Goal: Task Accomplishment & Management: Complete application form

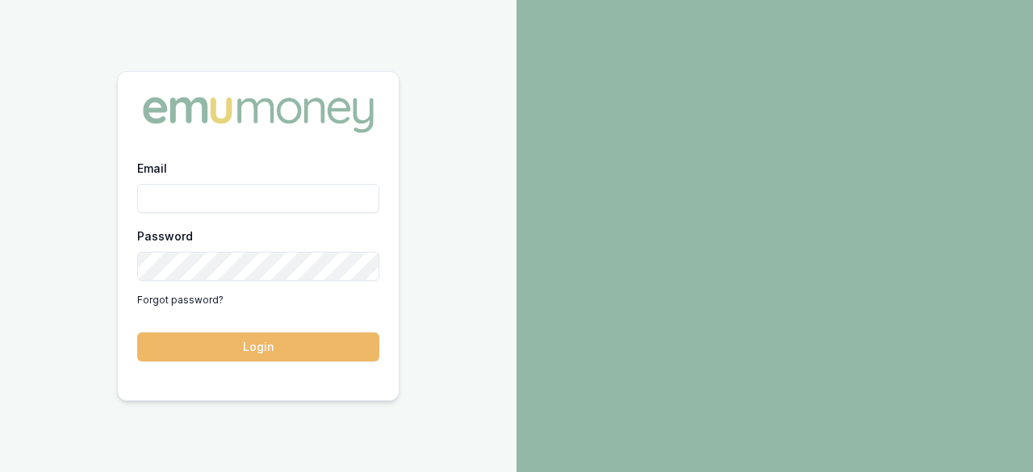
type input "laura.lamicela@emumoney.com.au"
click at [281, 353] on button "Login" at bounding box center [258, 346] width 242 height 29
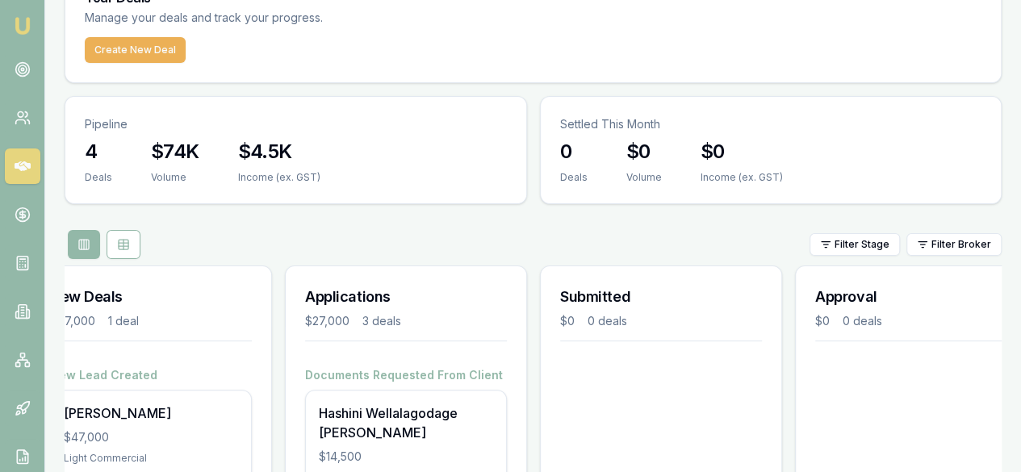
scroll to position [83, 0]
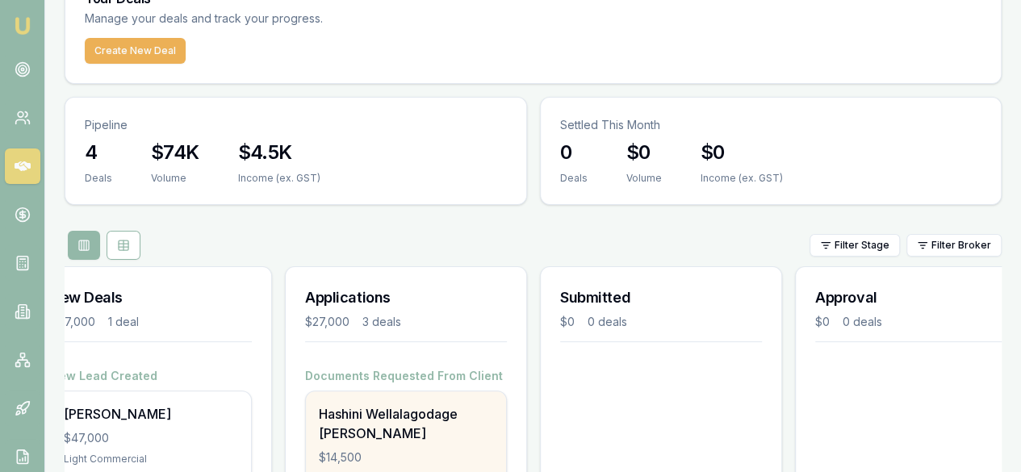
click at [396, 404] on div "Hashini Wellalagodage Dona" at bounding box center [406, 423] width 174 height 39
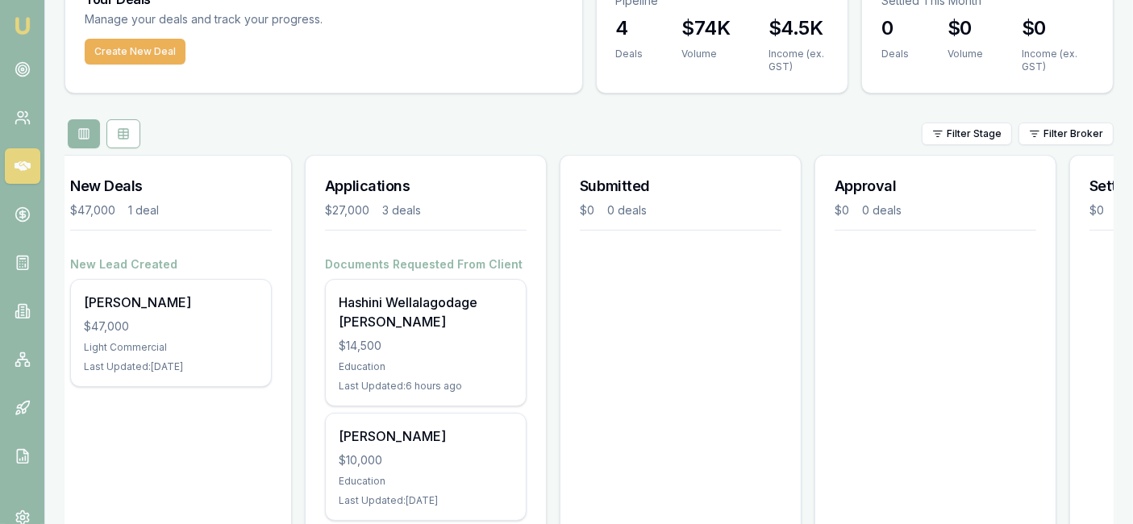
scroll to position [0, 14]
click at [25, 308] on icon at bounding box center [23, 311] width 16 height 16
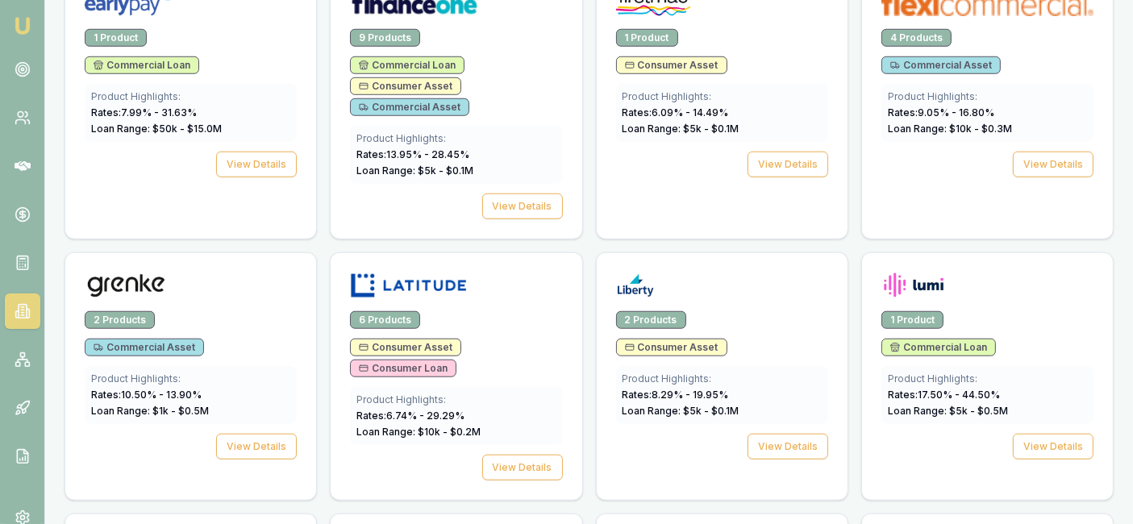
scroll to position [1385, 0]
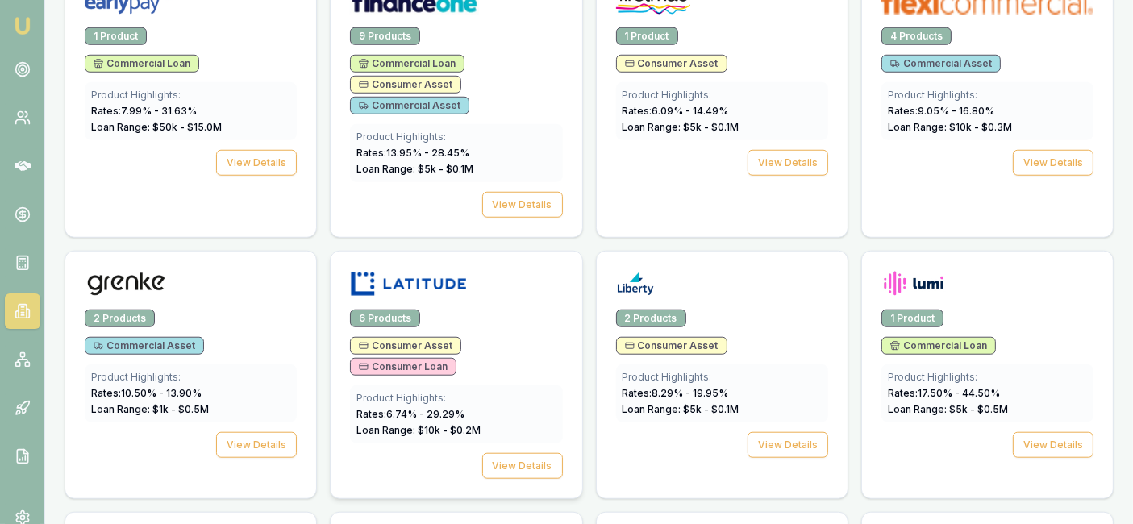
click at [415, 361] on span "Consumer Loan" at bounding box center [403, 367] width 89 height 13
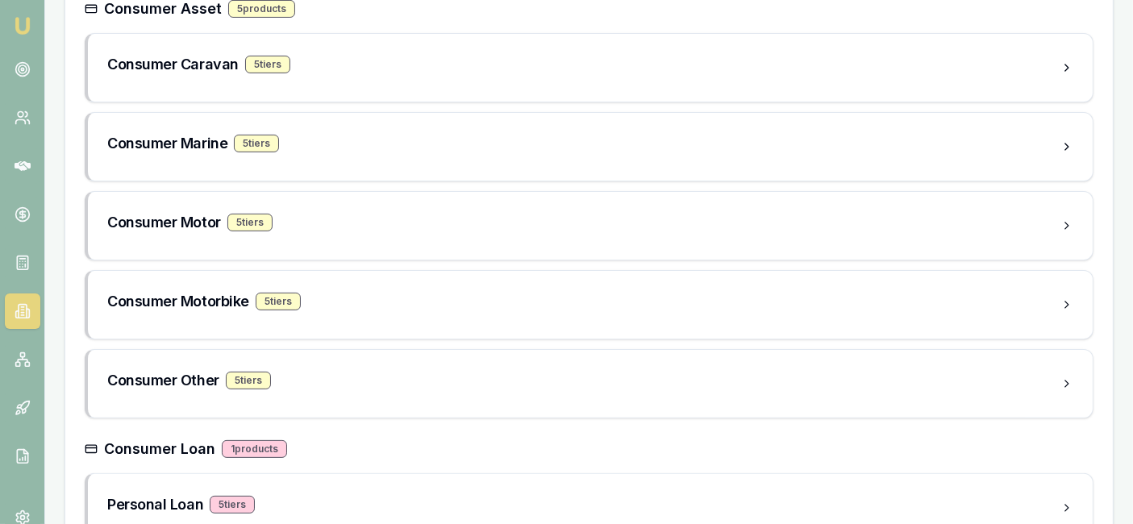
scroll to position [429, 0]
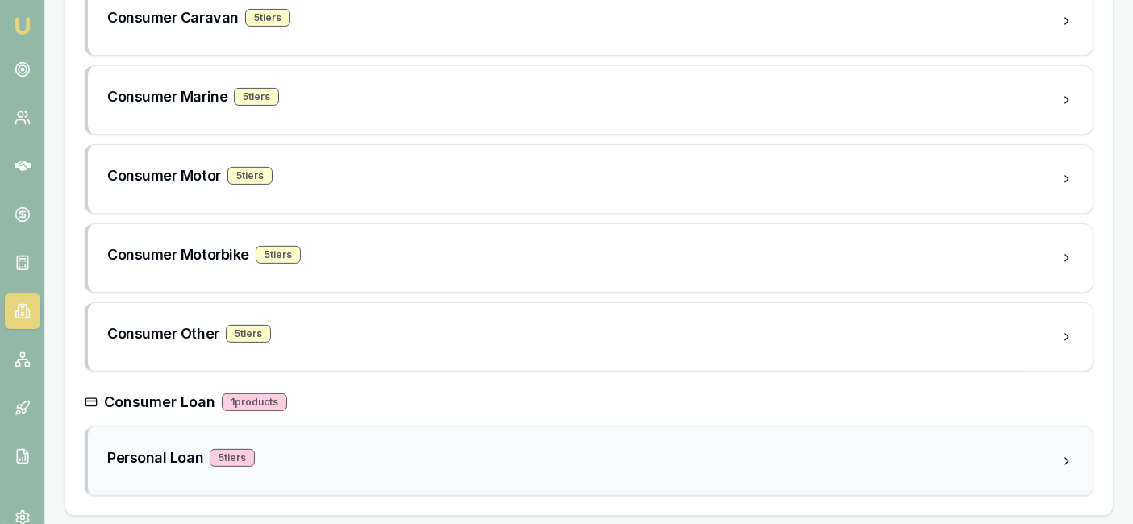
click at [243, 461] on div "5 tier s" at bounding box center [232, 458] width 45 height 18
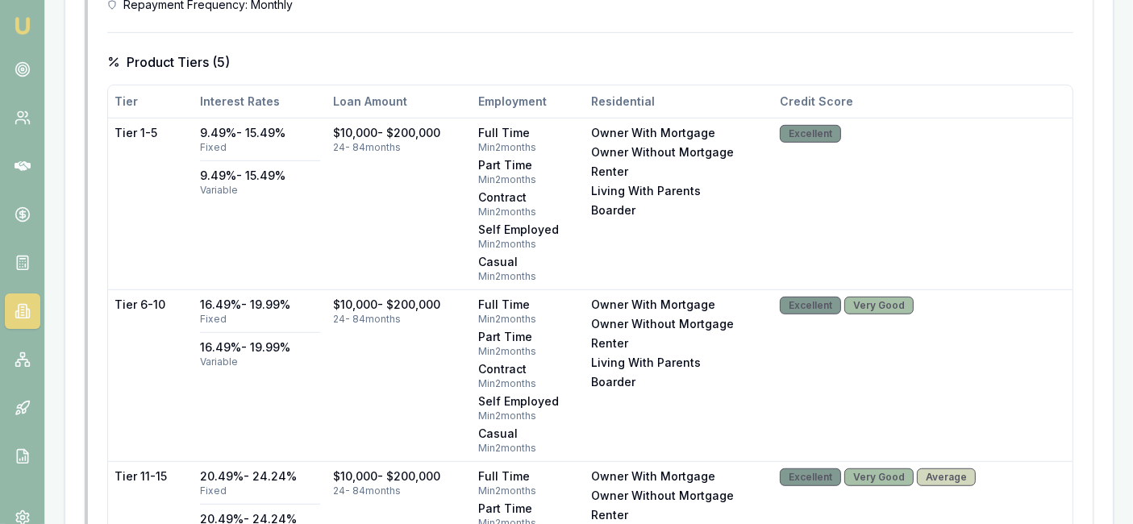
scroll to position [985, 0]
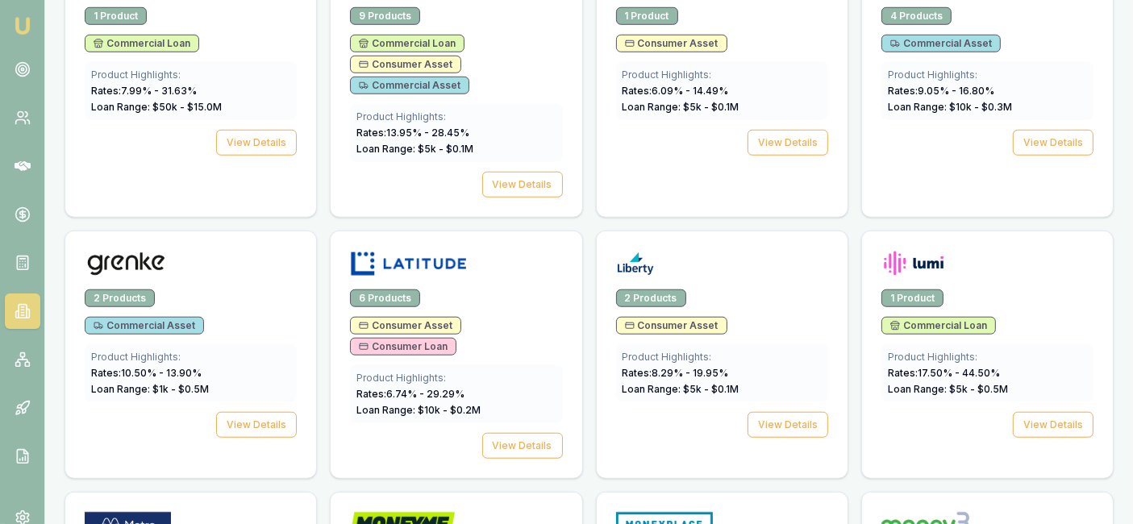
scroll to position [1406, 0]
click at [494, 387] on div "Rates: 6.74 % - 29.29 %" at bounding box center [456, 393] width 199 height 13
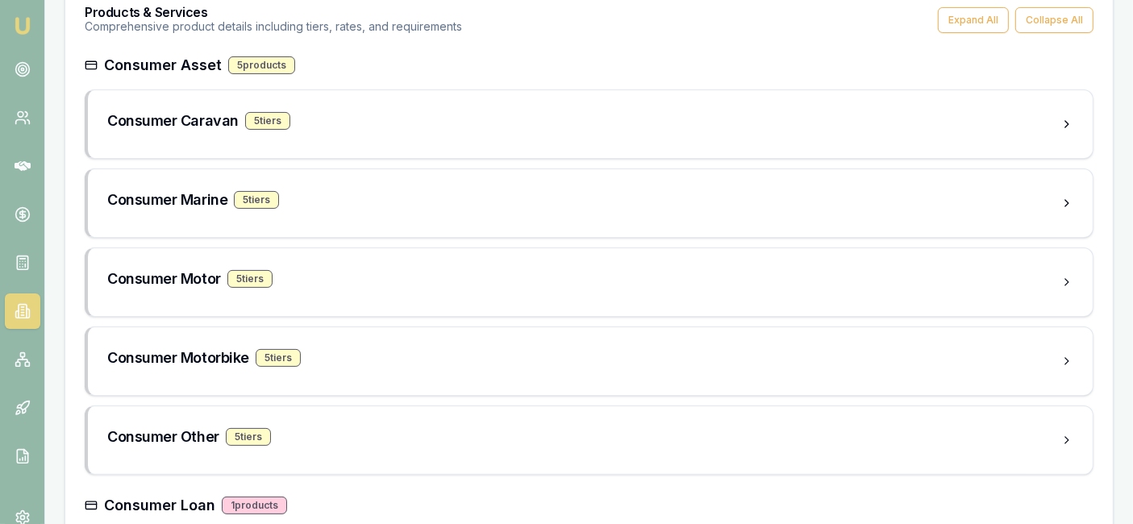
scroll to position [328, 0]
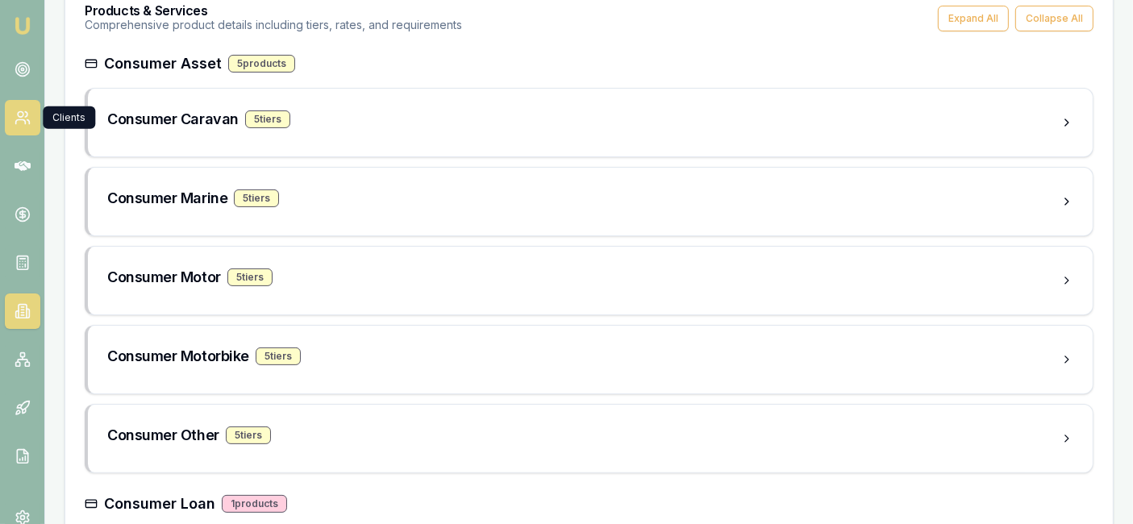
click at [23, 122] on icon at bounding box center [23, 118] width 16 height 16
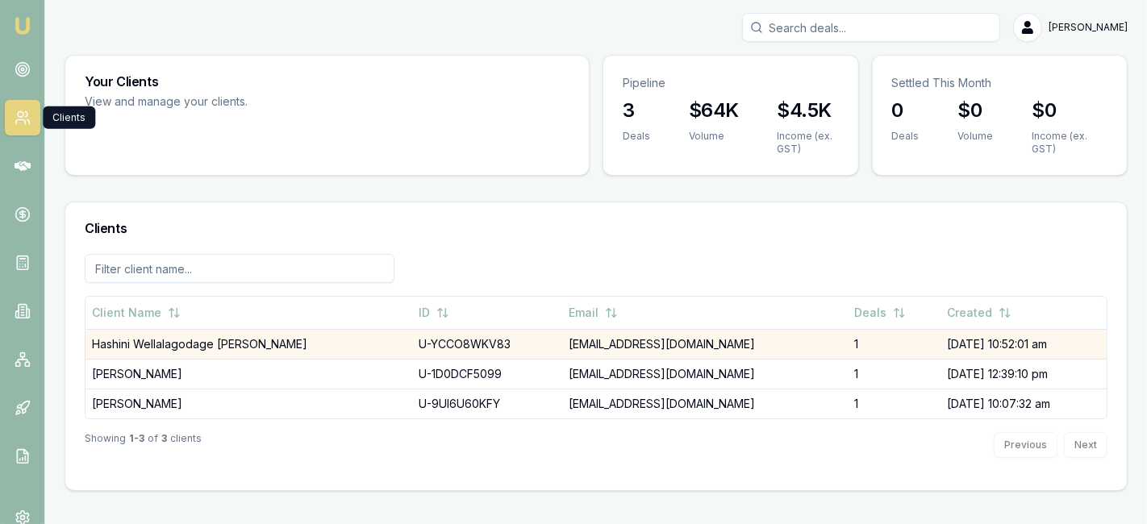
click at [231, 347] on td "Hashini Wellalagodage [PERSON_NAME]" at bounding box center [249, 344] width 327 height 30
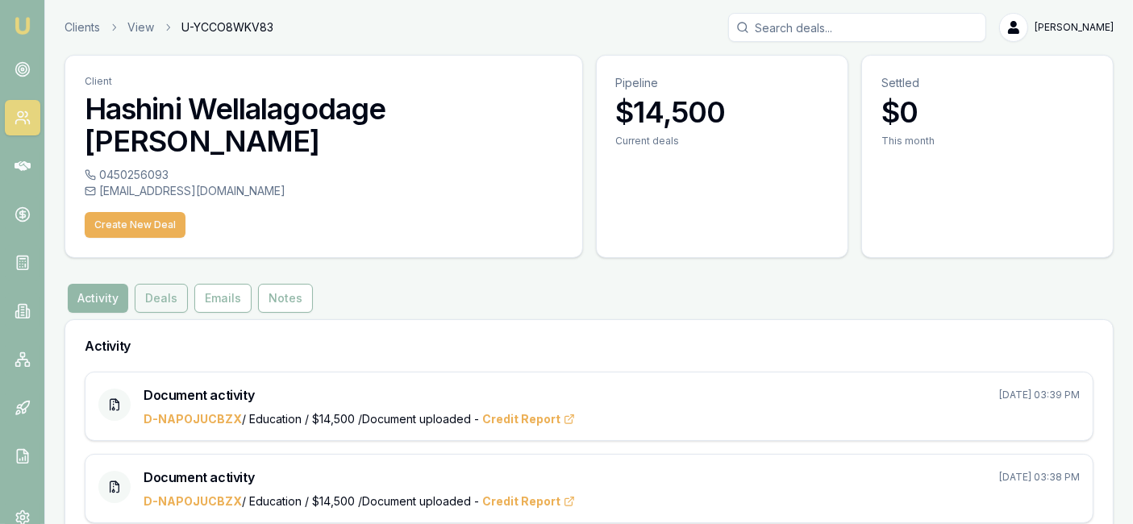
click at [174, 284] on button "Deals" at bounding box center [161, 298] width 53 height 29
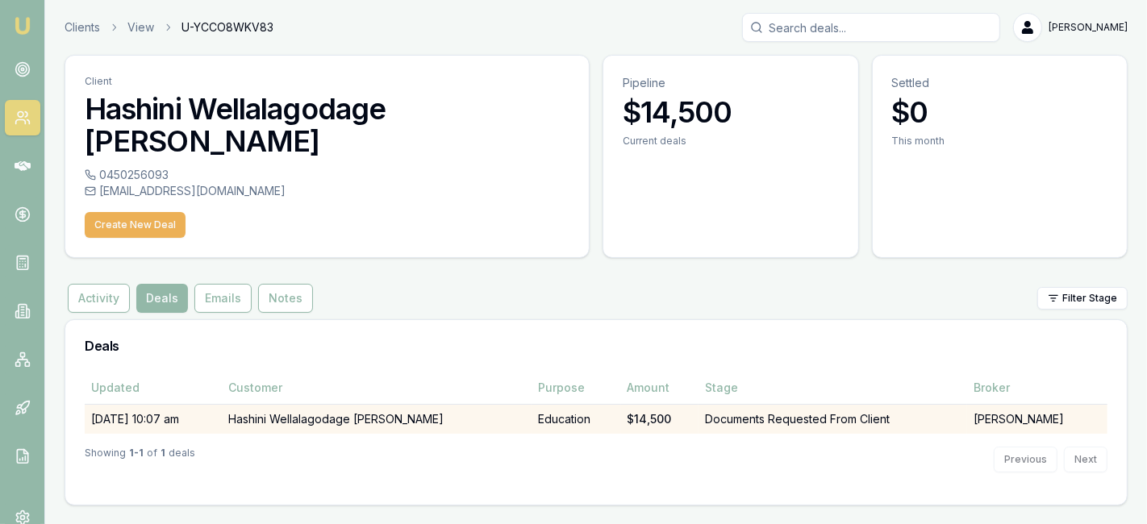
click at [449, 404] on td "Hashini Wellalagodage [PERSON_NAME]" at bounding box center [377, 419] width 311 height 30
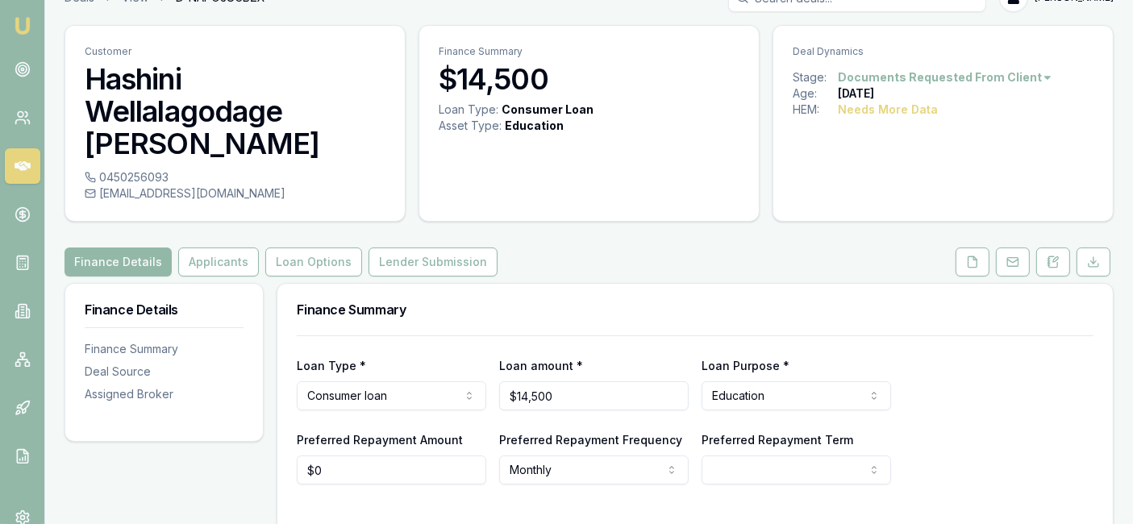
scroll to position [21, 0]
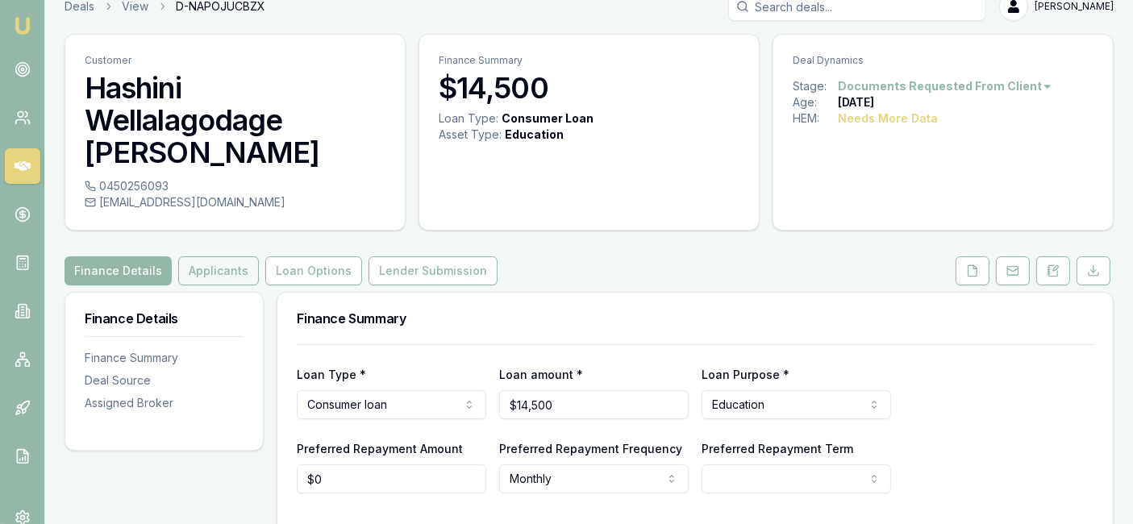
click at [227, 257] on button "Applicants" at bounding box center [218, 271] width 81 height 29
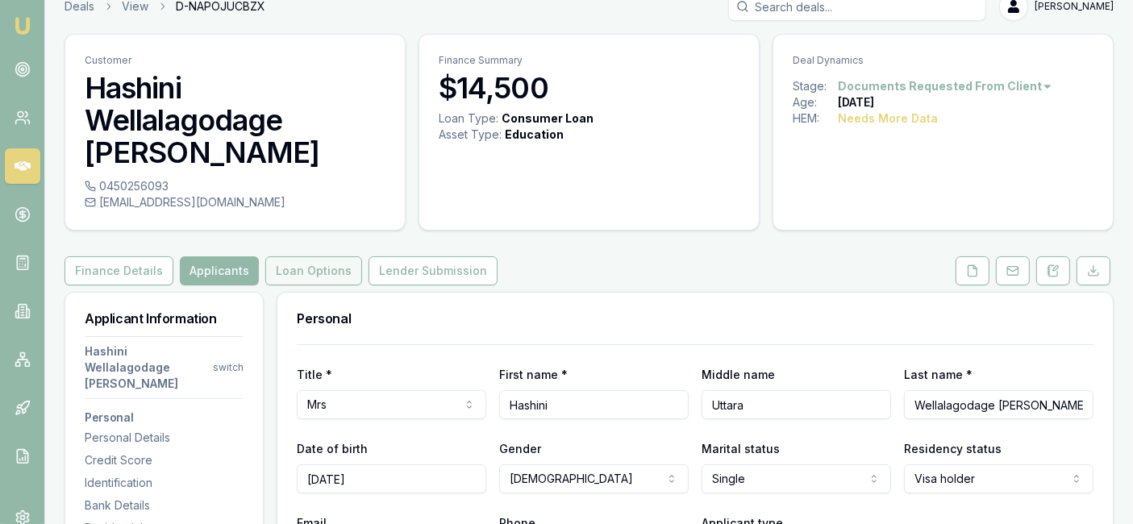
click at [324, 257] on button "Loan Options" at bounding box center [313, 271] width 97 height 29
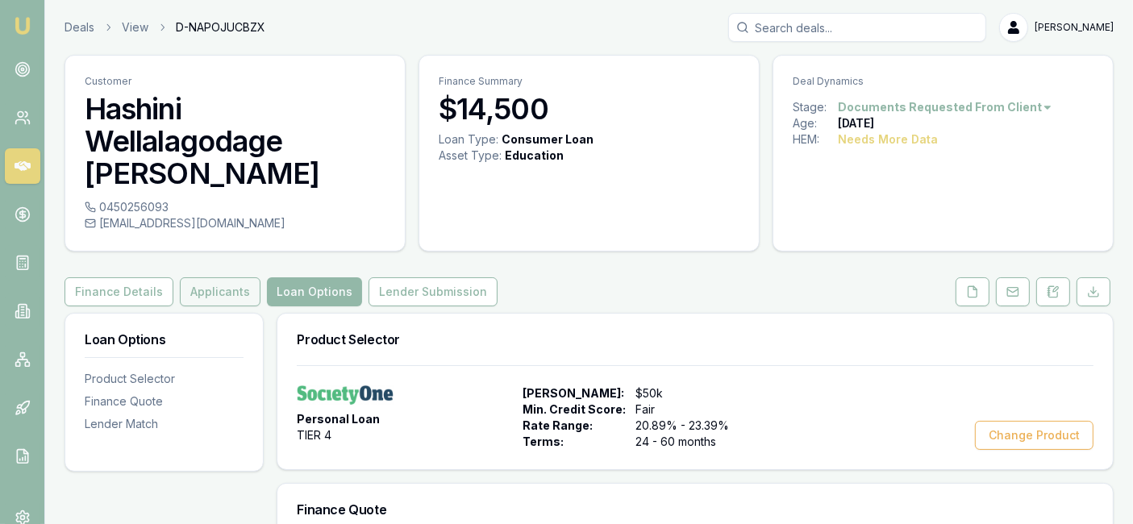
click at [212, 278] on button "Applicants" at bounding box center [220, 292] width 81 height 29
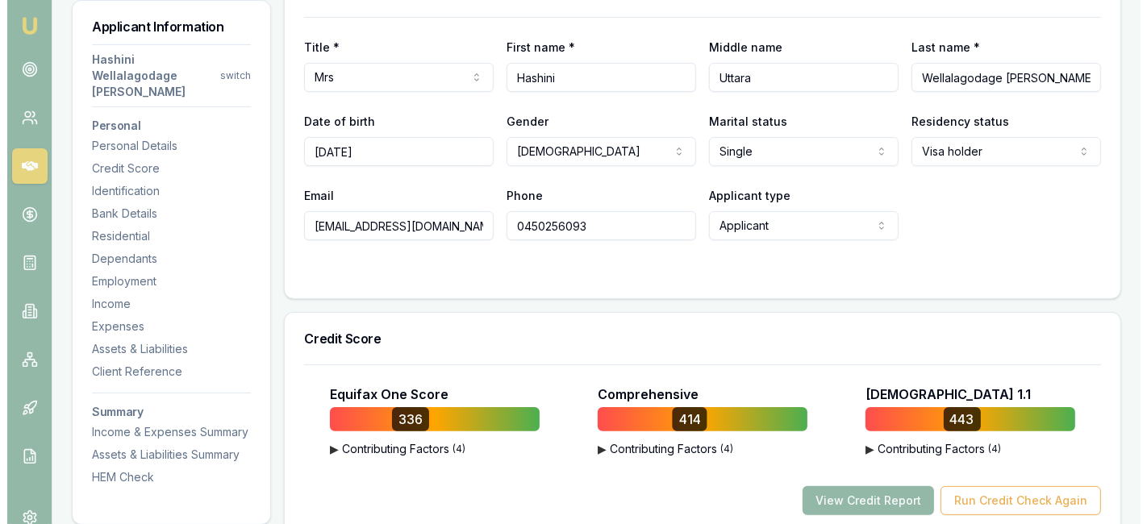
scroll to position [349, 0]
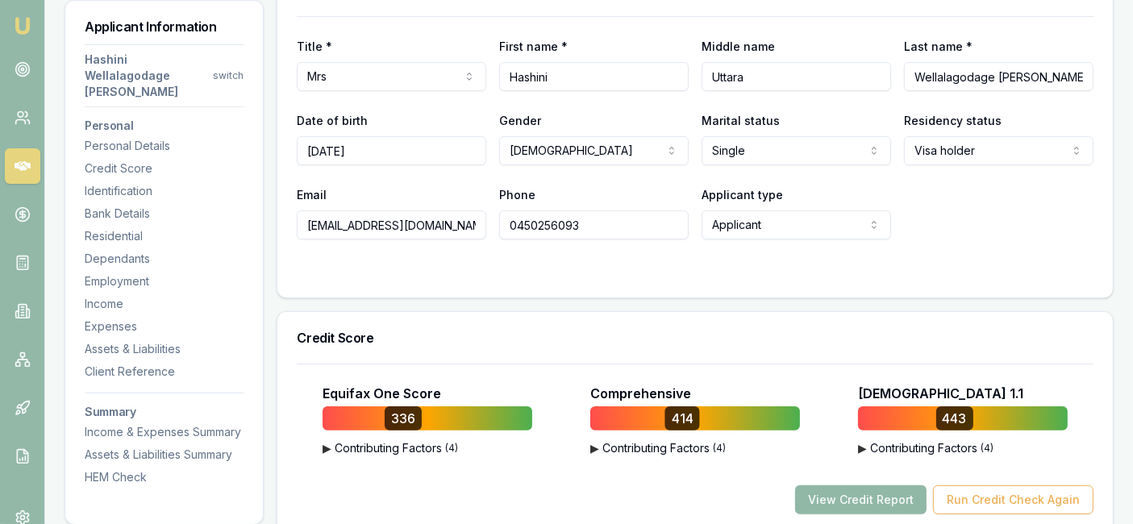
click at [832, 471] on button "View Credit Report" at bounding box center [861, 500] width 132 height 29
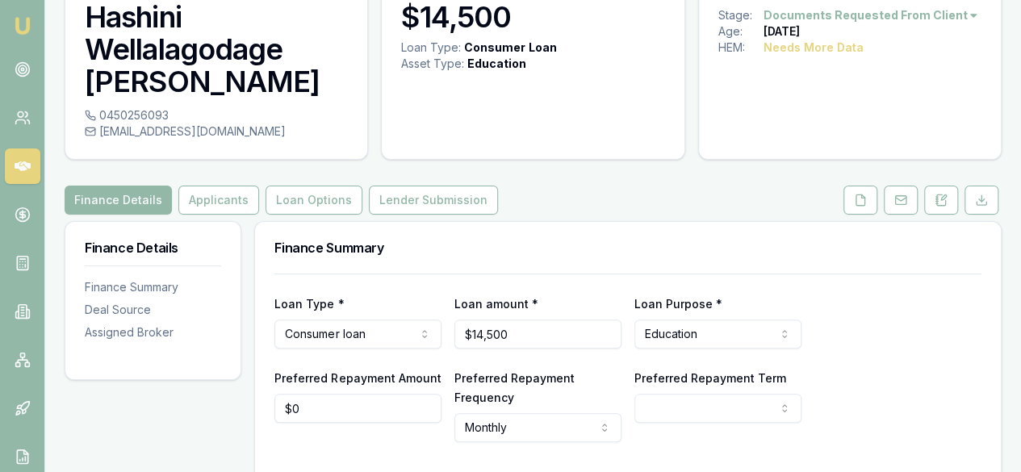
scroll to position [94, 0]
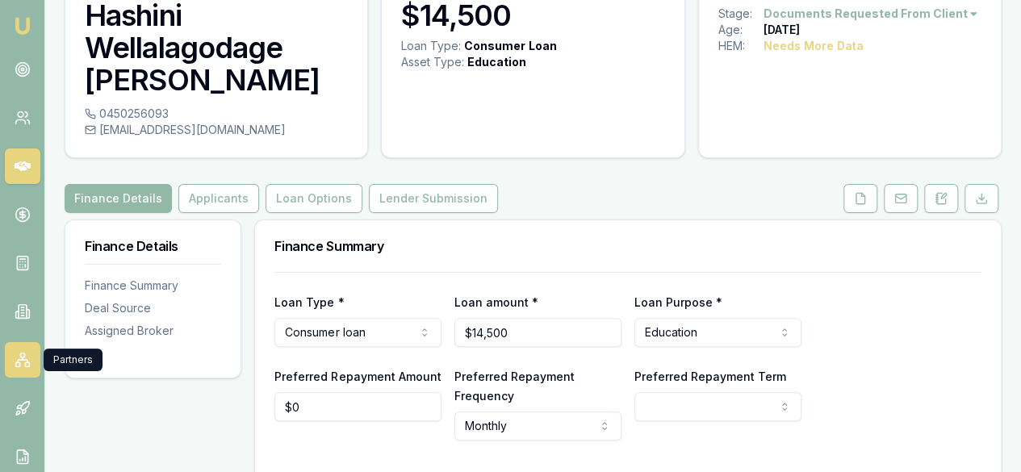
click at [27, 364] on icon at bounding box center [23, 360] width 16 height 16
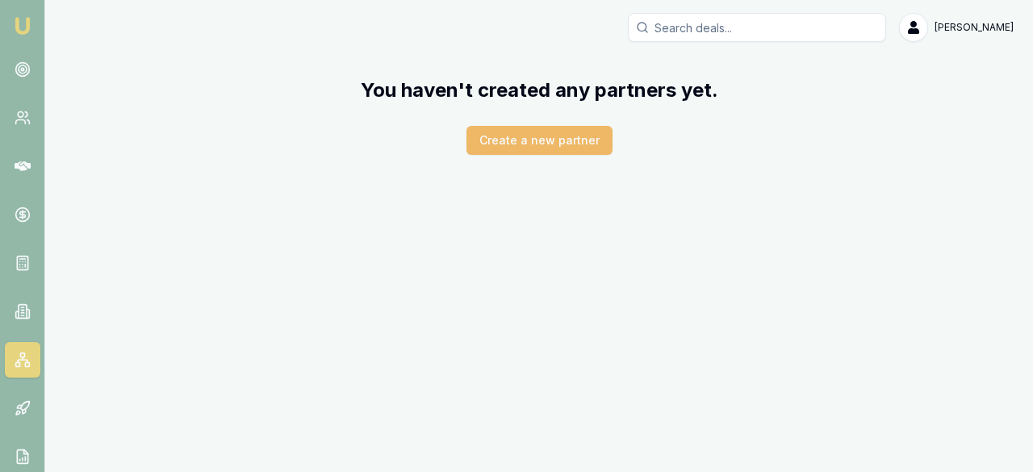
click at [499, 149] on button "Create a new partner" at bounding box center [539, 140] width 146 height 29
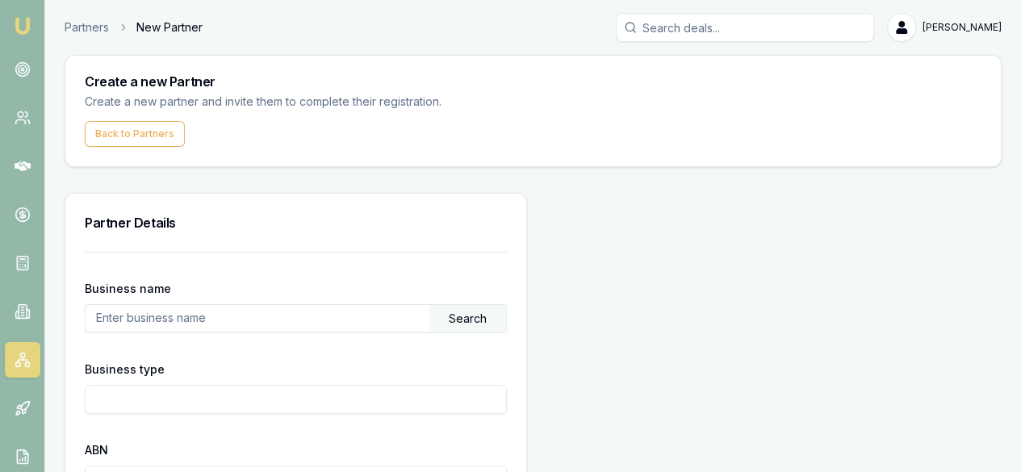
click at [189, 311] on input "text" at bounding box center [258, 318] width 344 height 26
click at [6, 161] on link at bounding box center [22, 165] width 35 height 35
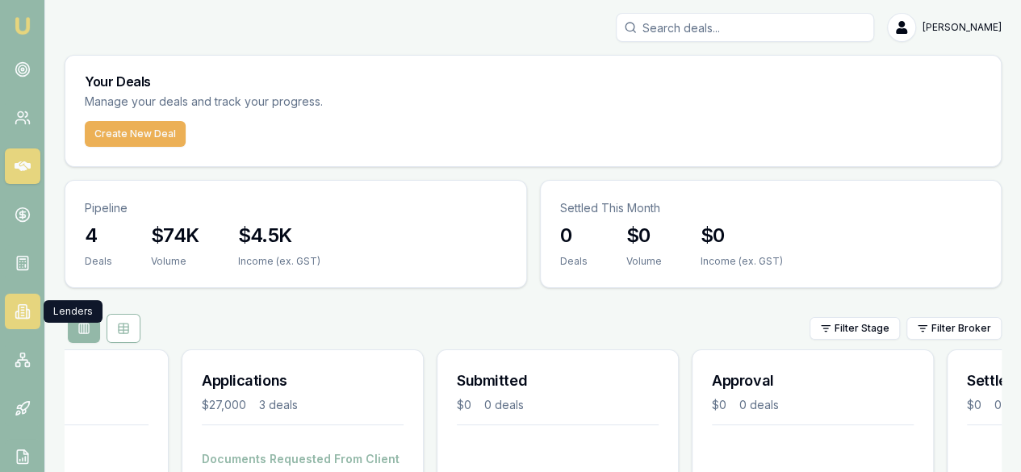
scroll to position [0, 132]
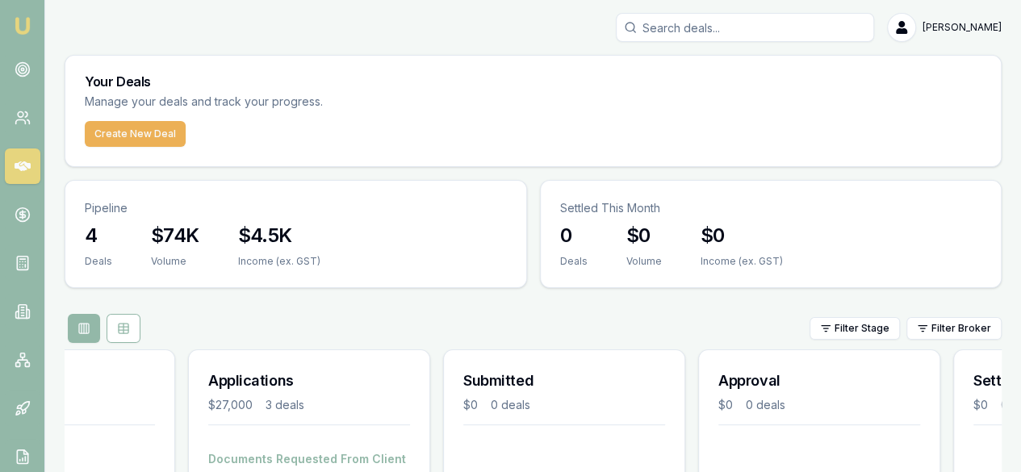
click at [595, 314] on div "Filter Stage Filter Broker" at bounding box center [533, 328] width 937 height 29
click at [28, 363] on rect at bounding box center [27, 364] width 4 height 4
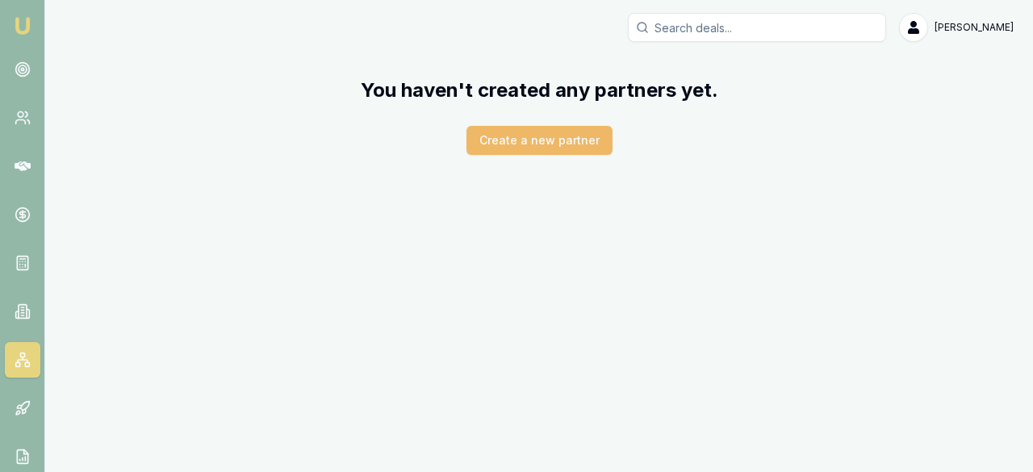
click at [517, 133] on button "Create a new partner" at bounding box center [539, 140] width 146 height 29
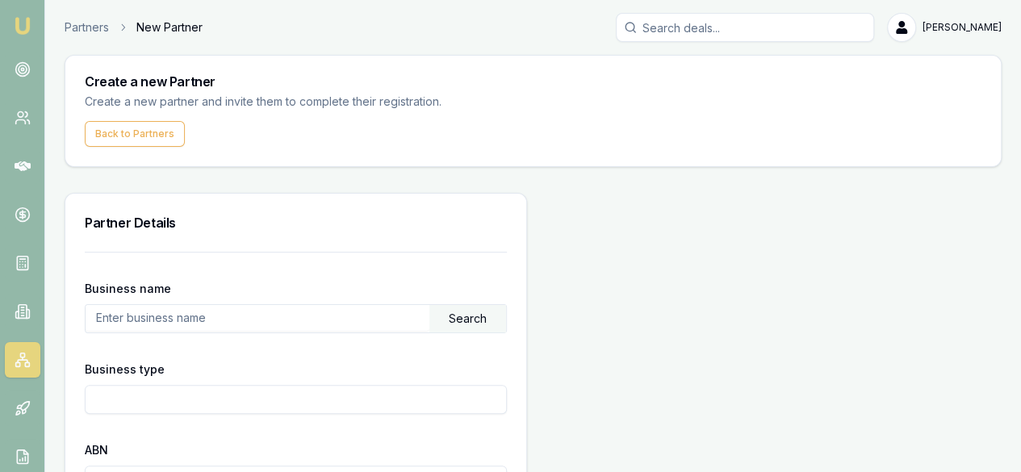
click at [137, 315] on input "text" at bounding box center [258, 318] width 344 height 26
click at [102, 319] on input "text" at bounding box center [258, 318] width 344 height 26
click at [429, 314] on div "Search" at bounding box center [467, 318] width 77 height 27
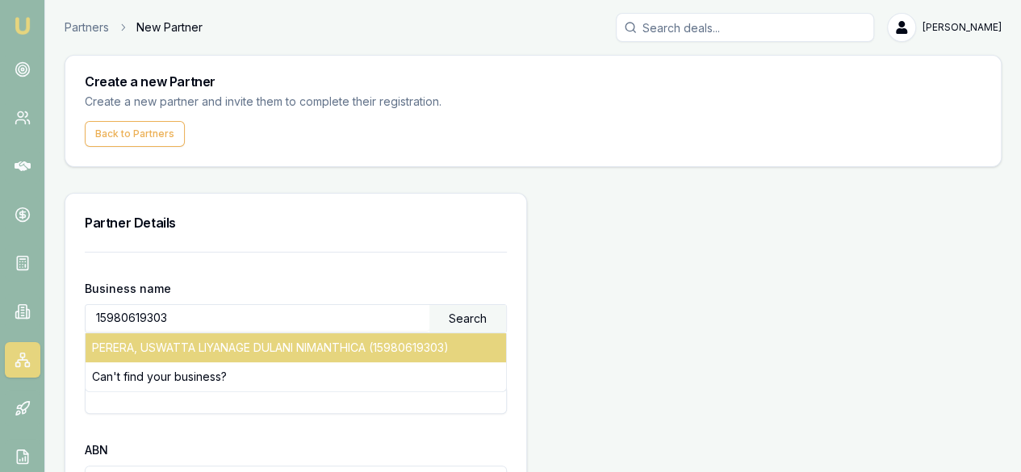
click at [265, 340] on div "PERERA, USWATTA LIYANAGE DULANI NIMANTHICA (15980619303)" at bounding box center [296, 347] width 420 height 29
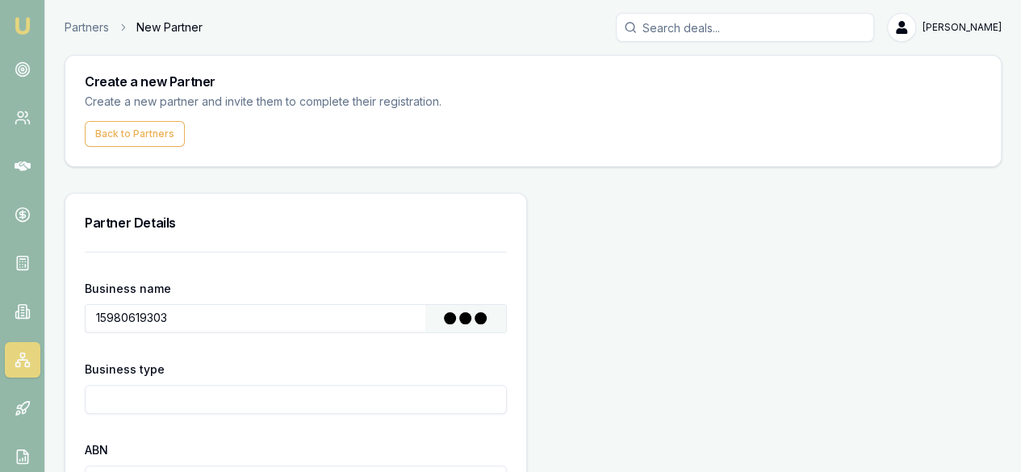
type input "PERERA, USWATTA LIYANAGE DULANI NIMANTHICA"
type input "Individual/Sole Trader"
type input "15980619303"
type input "[DATE]"
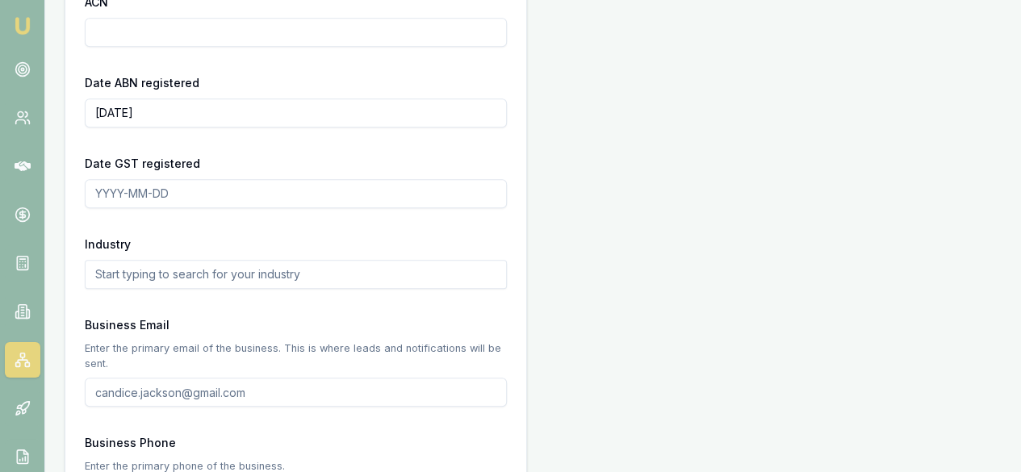
scroll to position [529, 0]
click at [246, 276] on input "text" at bounding box center [296, 273] width 422 height 29
type input "coaching"
click at [194, 341] on p "Enter the primary email of the business. This is where leads and notifications …" at bounding box center [296, 355] width 422 height 31
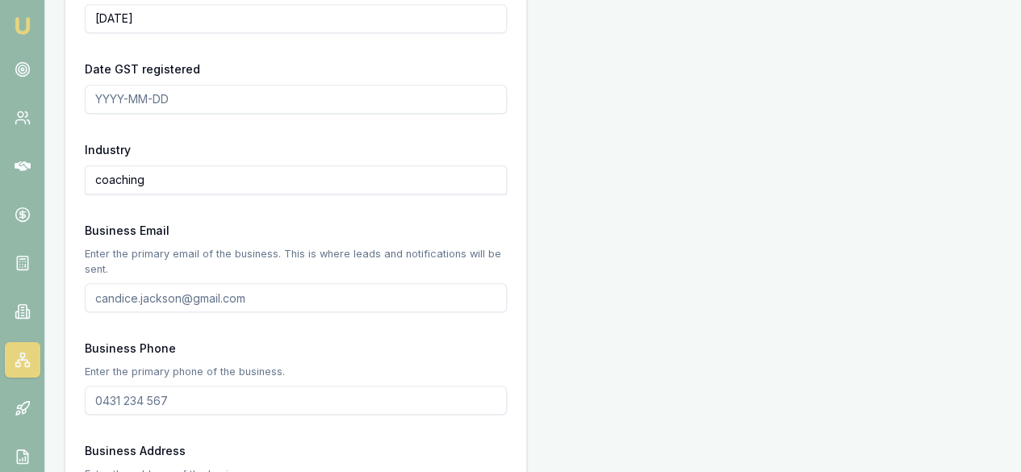
scroll to position [626, 0]
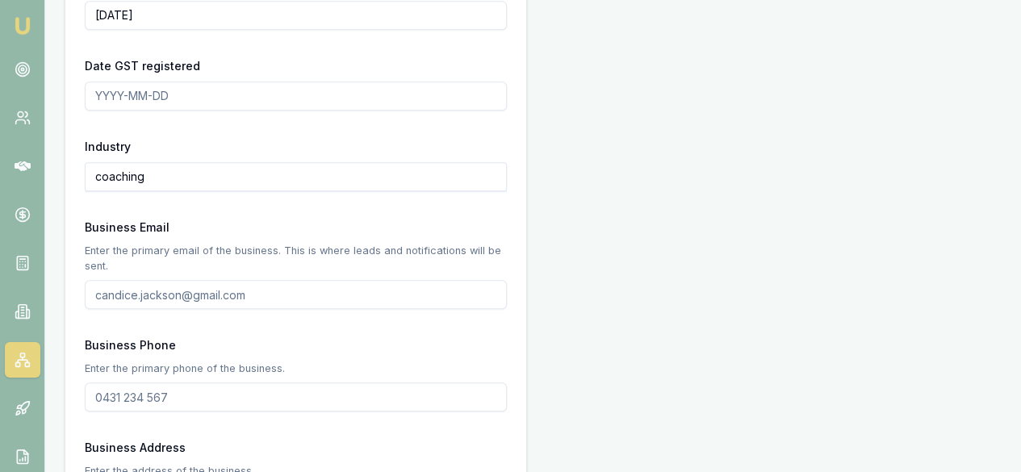
click at [254, 301] on input "Business Email" at bounding box center [296, 294] width 422 height 29
click at [123, 298] on input "Business Email" at bounding box center [296, 294] width 422 height 29
paste input "[EMAIL_ADDRESS][DOMAIN_NAME]"
type input "[EMAIL_ADDRESS][DOMAIN_NAME]"
click at [164, 399] on input "Business Phone" at bounding box center [296, 396] width 422 height 29
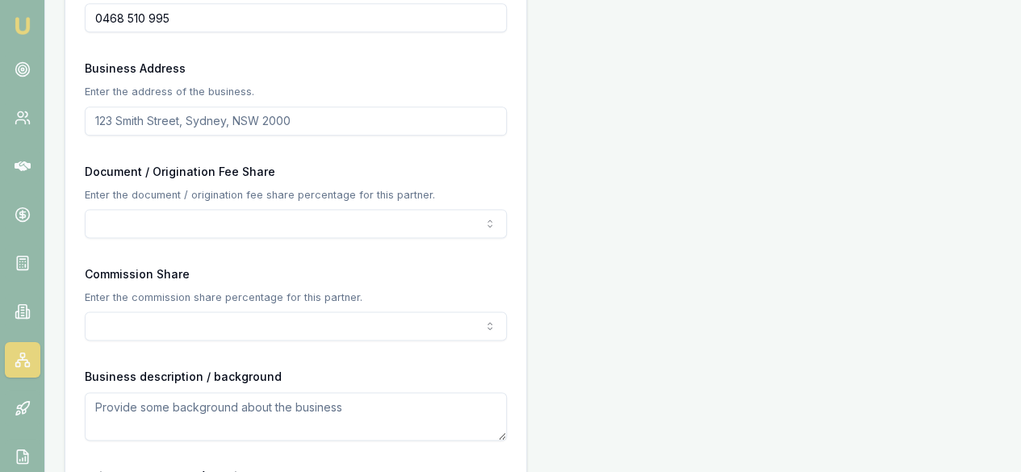
scroll to position [1004, 0]
type input "0468 510 995"
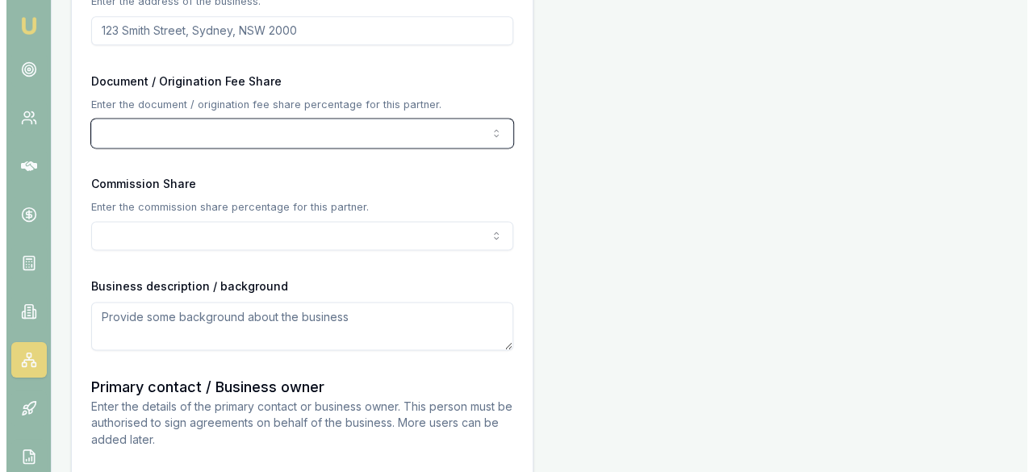
scroll to position [1096, 0]
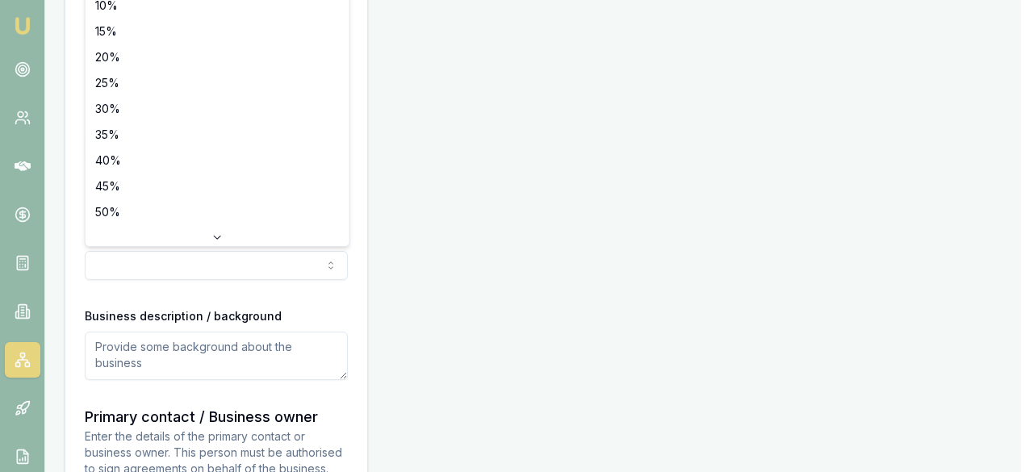
select select "10"
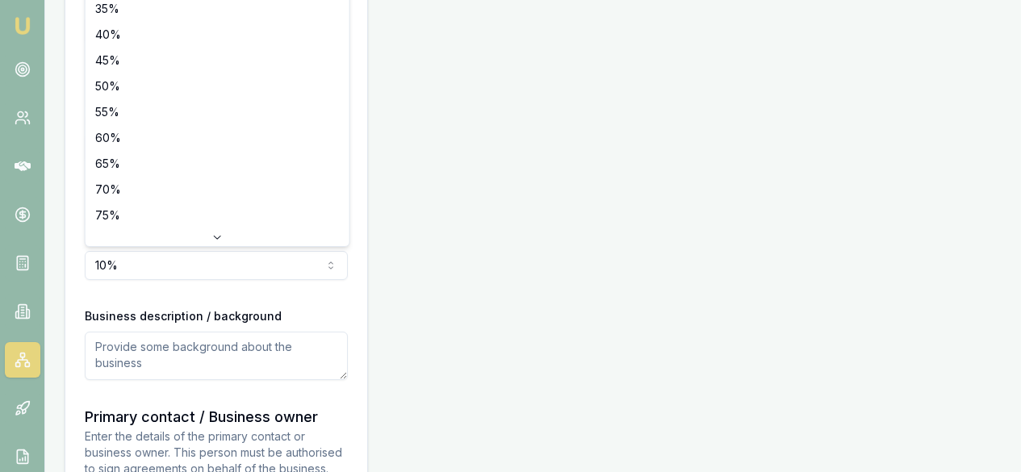
scroll to position [0, 0]
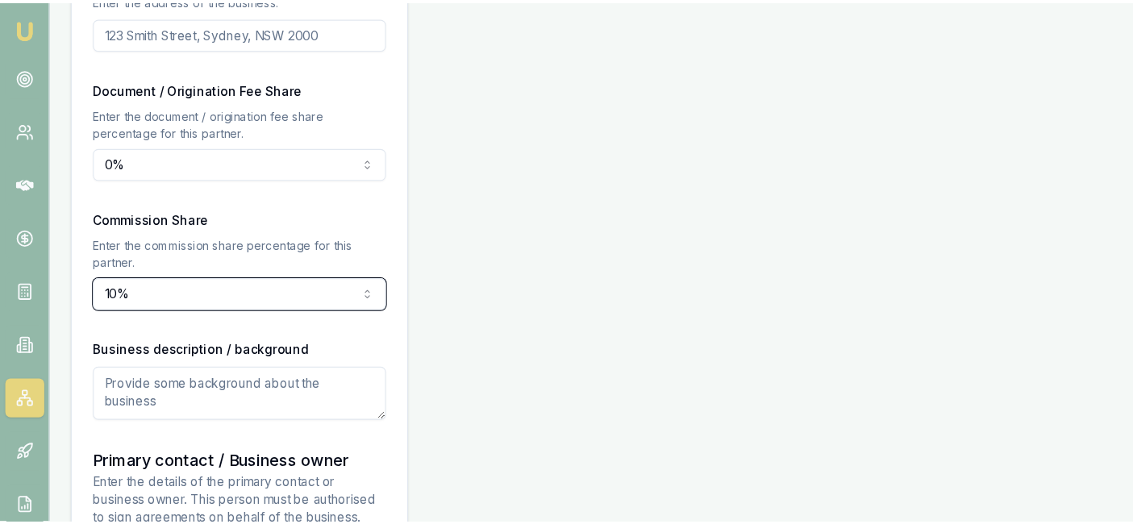
scroll to position [1096, 0]
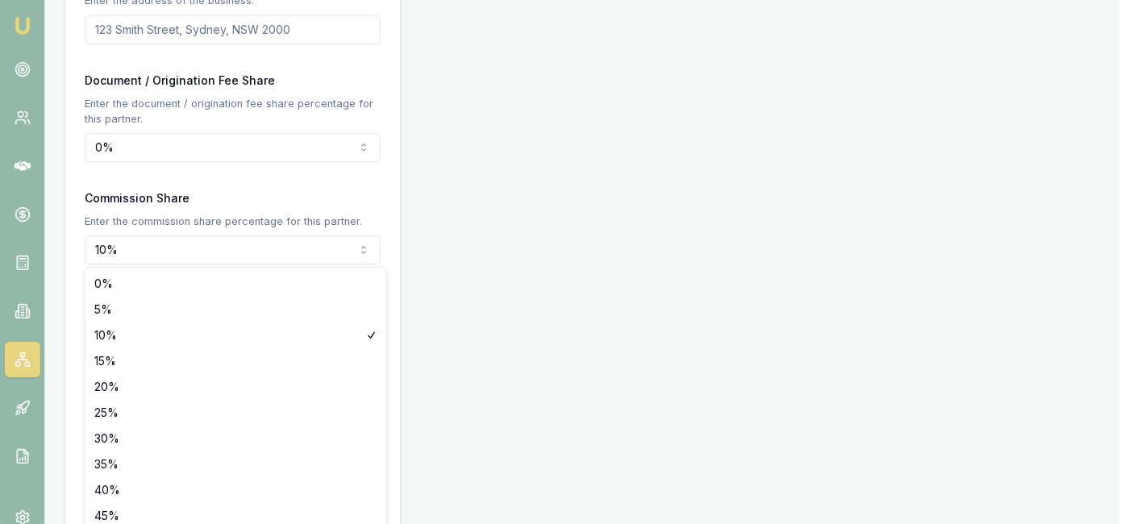
select select "0"
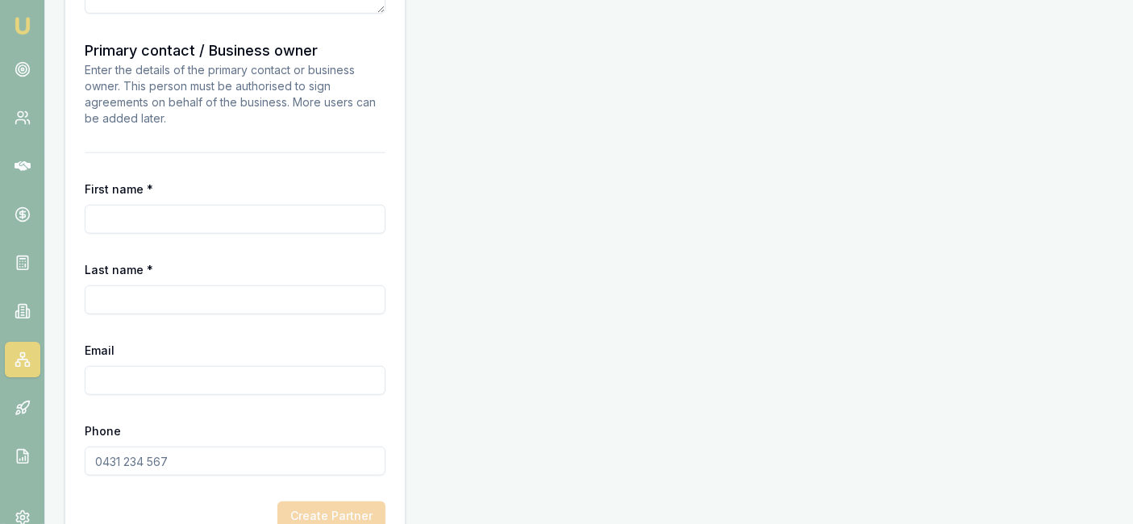
scroll to position [1453, 0]
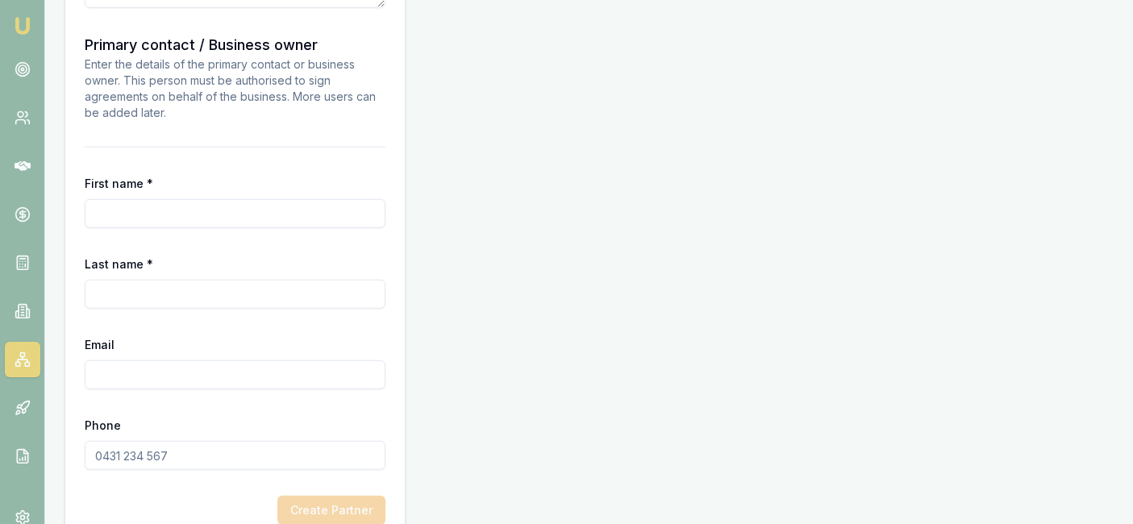
click at [161, 215] on input "First name *" at bounding box center [235, 213] width 301 height 29
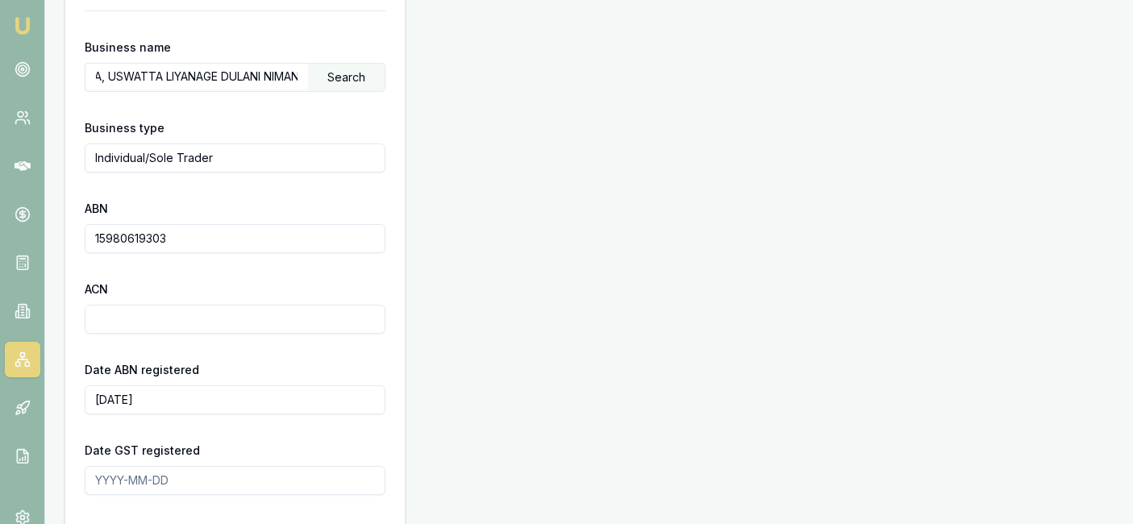
scroll to position [0, 79]
drag, startPoint x: 90, startPoint y: 75, endPoint x: 307, endPoint y: 101, distance: 218.5
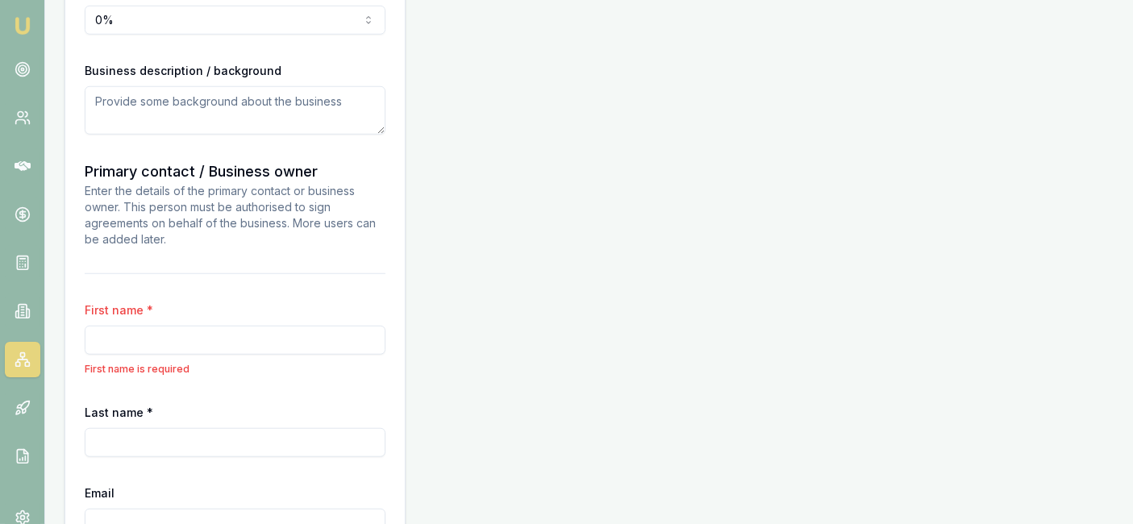
scroll to position [1327, 0]
click at [119, 344] on input "First name *" at bounding box center [235, 339] width 301 height 29
type input "[PERSON_NAME]"
click at [238, 429] on input "Last name *" at bounding box center [235, 442] width 301 height 29
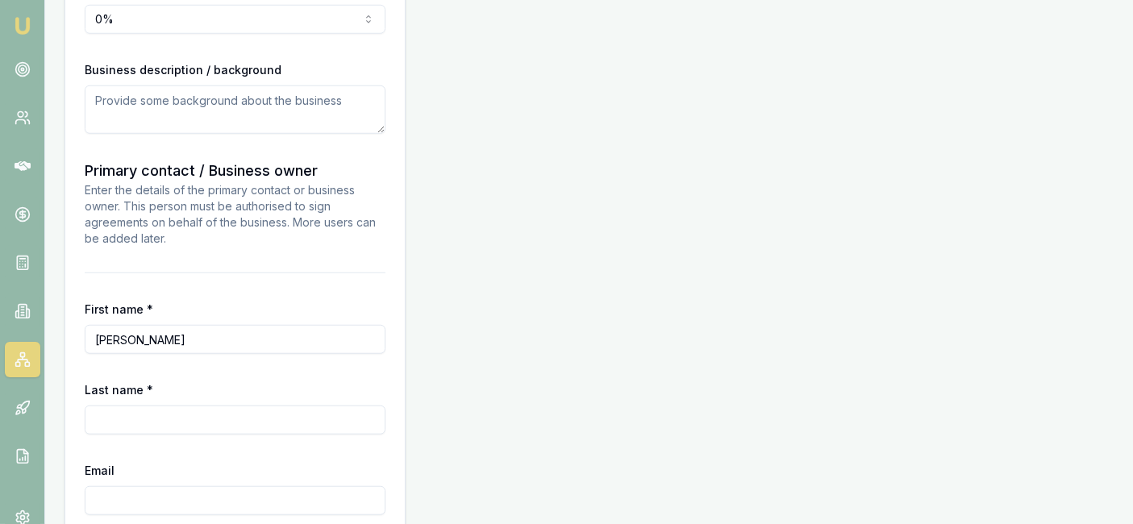
click at [136, 413] on input "Last name *" at bounding box center [235, 420] width 301 height 29
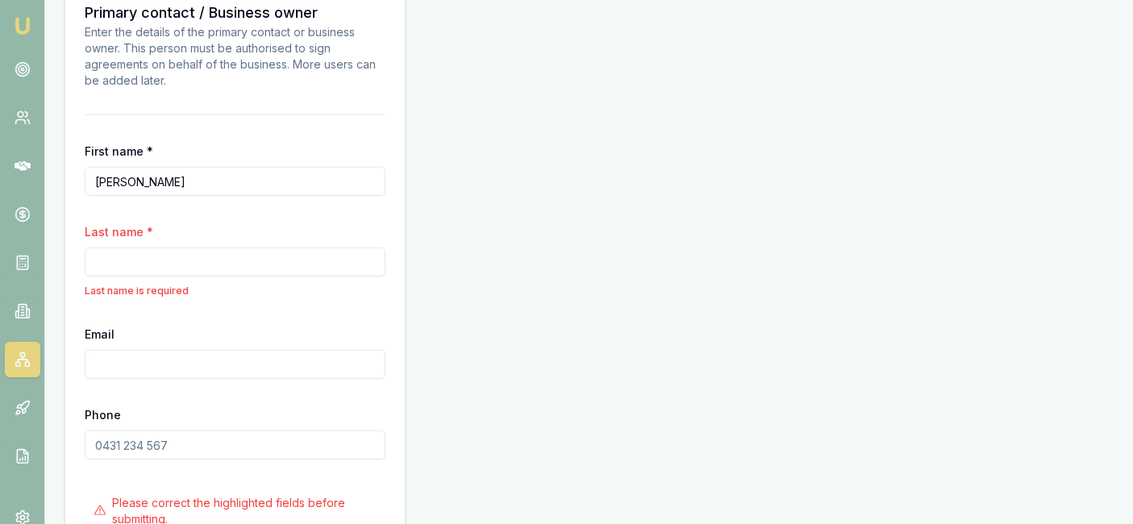
click at [163, 334] on div "Email" at bounding box center [235, 351] width 301 height 55
click at [229, 261] on input "Last name *" at bounding box center [235, 262] width 301 height 29
paste input "PERERA, USWATTA LIYANAGE DULANI NIMANTHICA"
drag, startPoint x: 257, startPoint y: 260, endPoint x: 444, endPoint y: 265, distance: 186.4
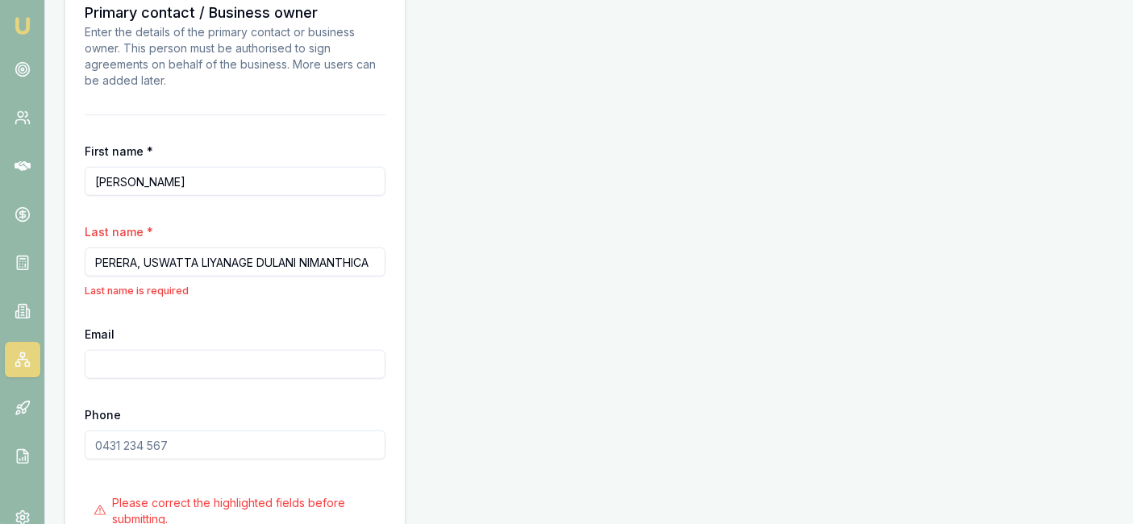
type input "PERERA, USWATTA LIYANAGE"
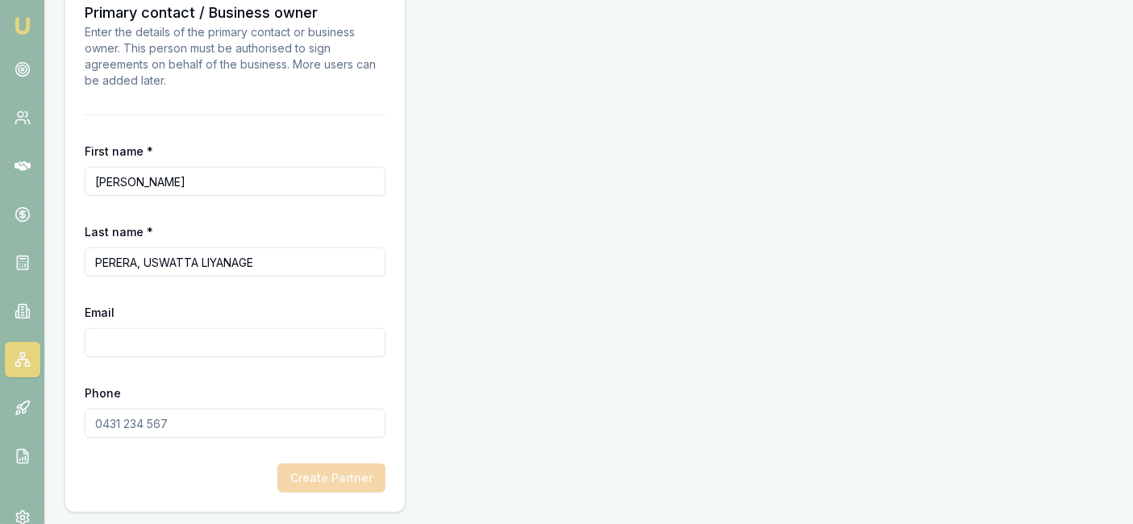
paste input "[EMAIL_ADDRESS][DOMAIN_NAME]"
type input "[EMAIL_ADDRESS][DOMAIN_NAME]"
click at [140, 428] on input "Phone" at bounding box center [235, 423] width 301 height 29
click at [220, 414] on input "Phone" at bounding box center [235, 423] width 301 height 29
type input "0468 510 995"
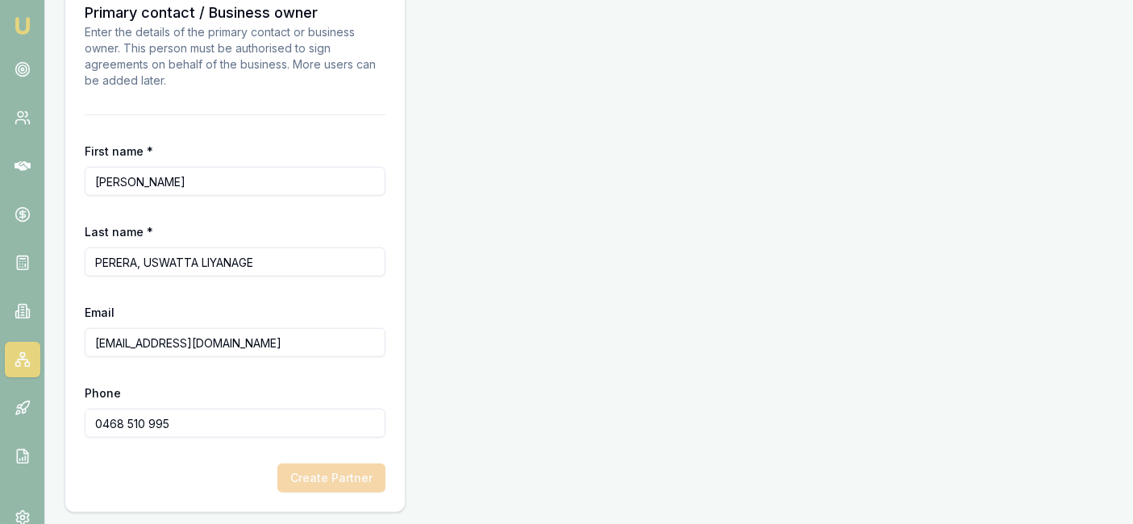
click at [352, 471] on div "Create Partner" at bounding box center [235, 478] width 301 height 29
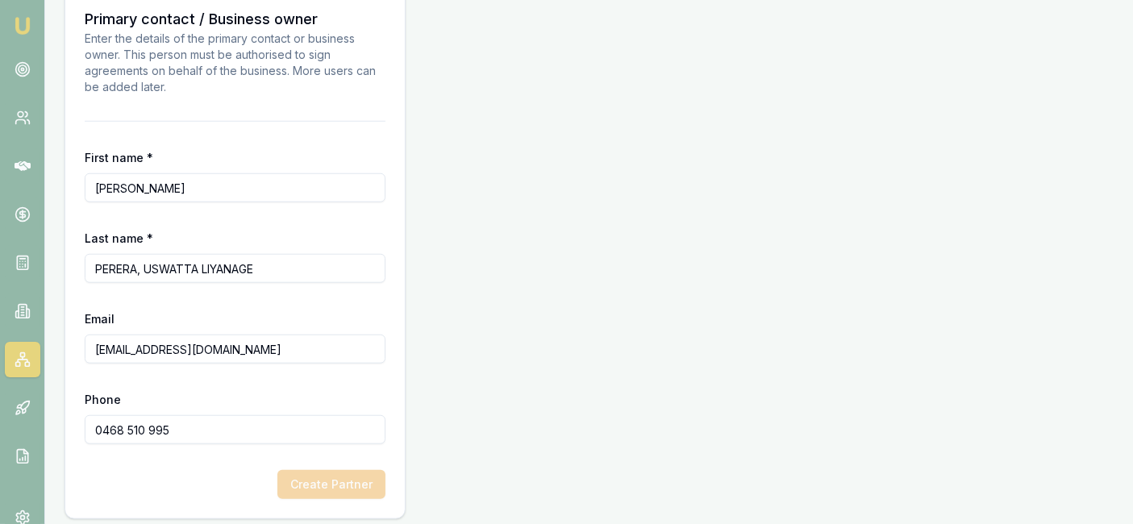
scroll to position [1485, 0]
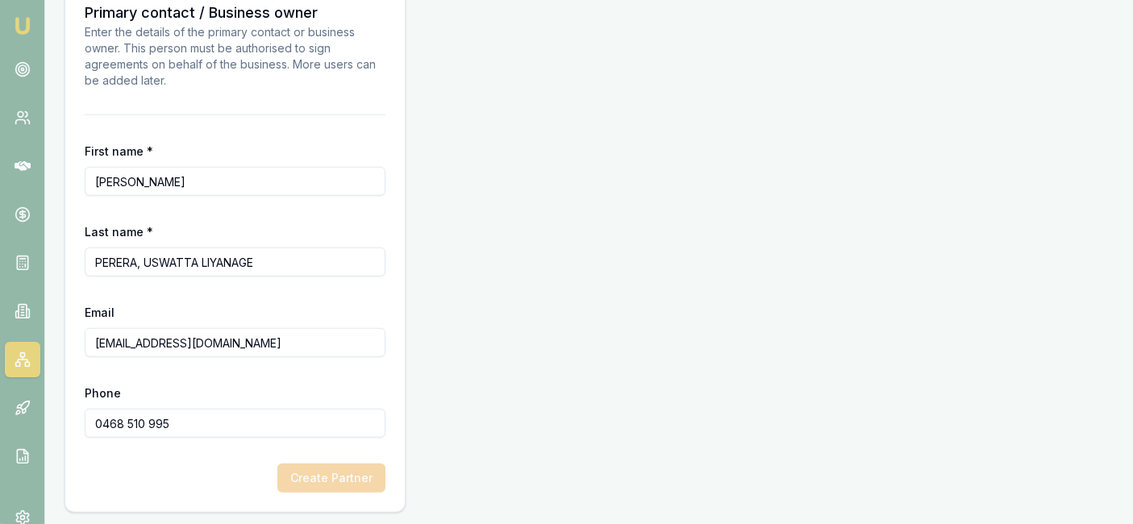
click at [341, 471] on div "Create Partner" at bounding box center [235, 478] width 301 height 29
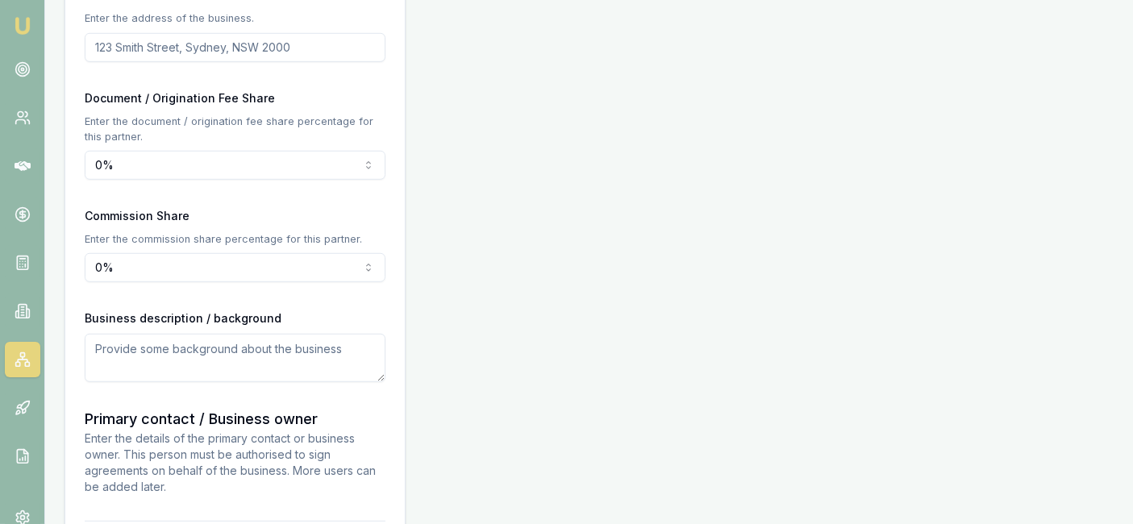
scroll to position [1082, 0]
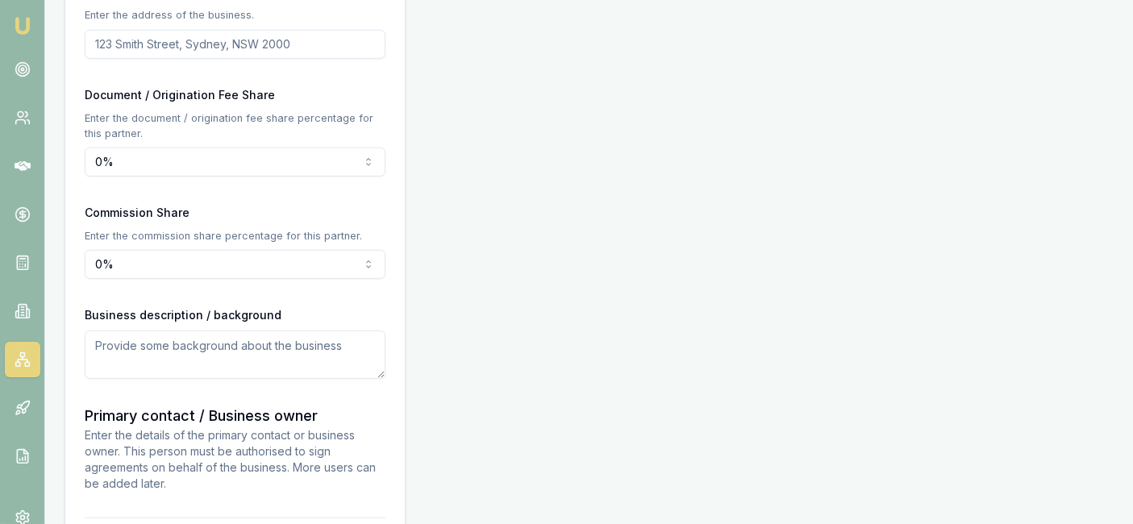
click at [196, 356] on textarea at bounding box center [235, 355] width 301 height 48
type textarea "coaching"
click at [364, 39] on input "Business Address" at bounding box center [235, 44] width 301 height 29
click at [254, 49] on input "Business Address" at bounding box center [235, 44] width 301 height 29
type input "[GEOGRAPHIC_DATA]"
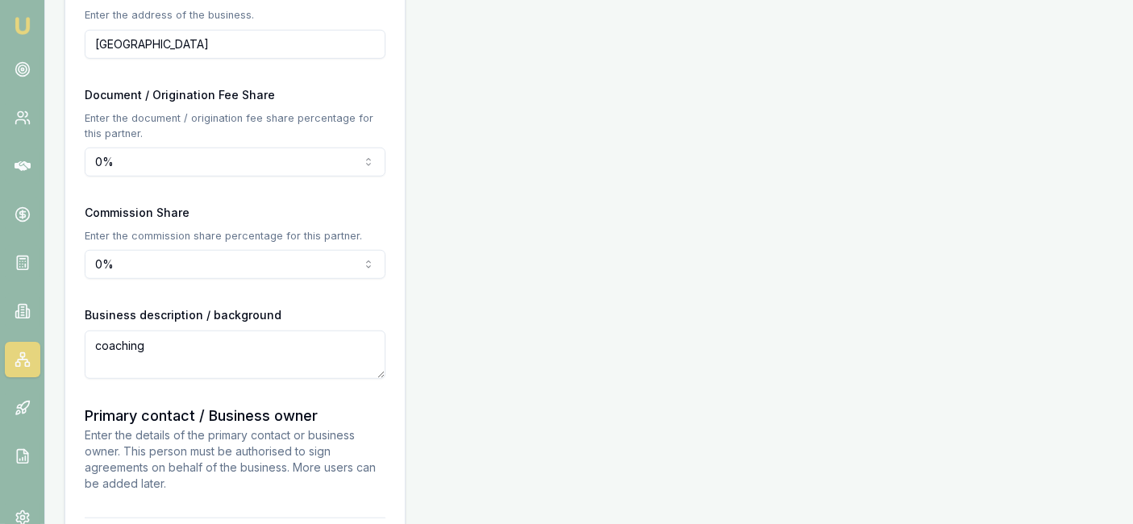
click at [314, 141] on div "Document / Origination Fee Share Enter the document / origination fee share per…" at bounding box center [235, 131] width 301 height 92
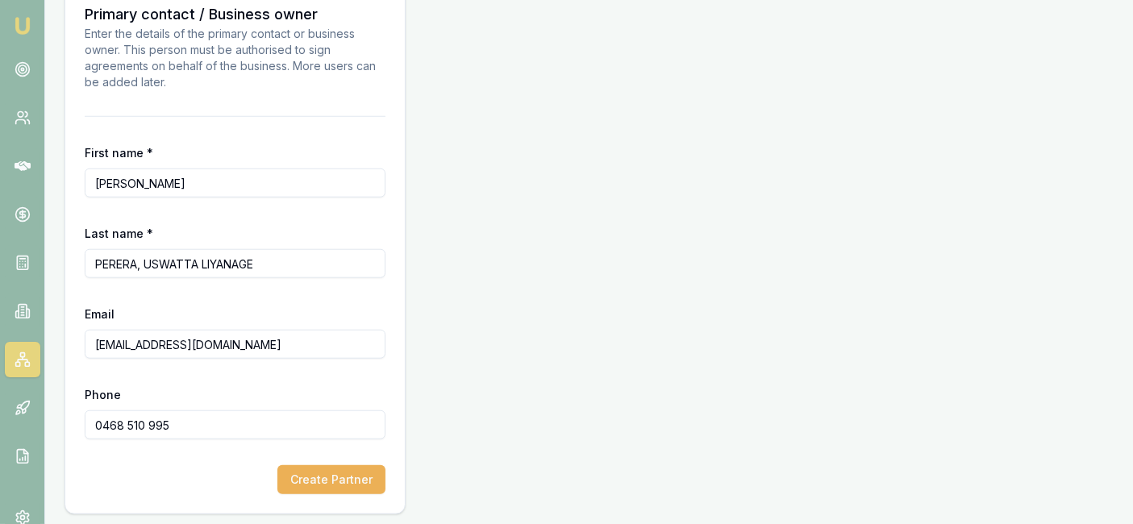
scroll to position [1485, 0]
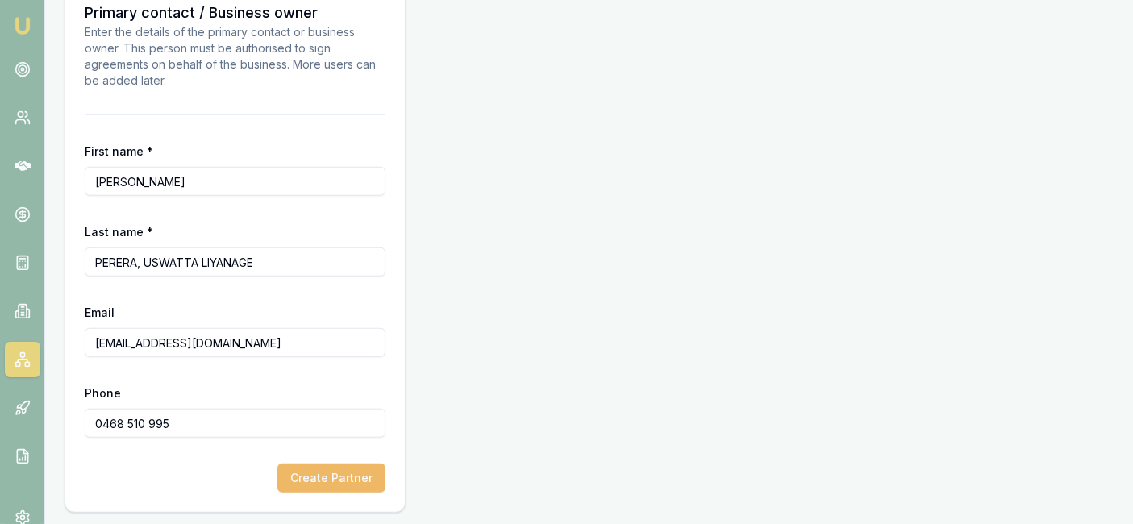
click at [319, 471] on button "Create Partner" at bounding box center [332, 478] width 108 height 29
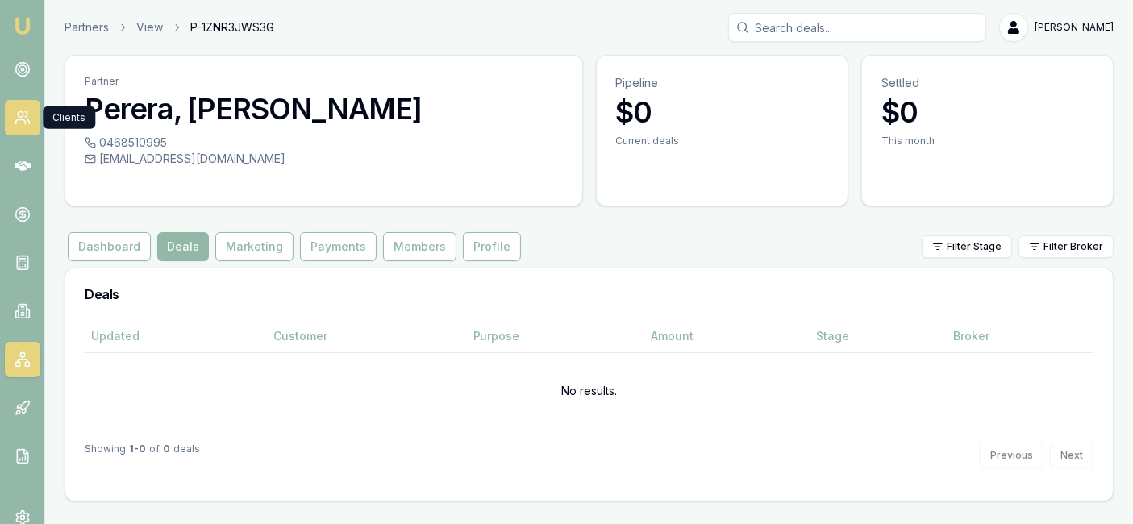
click at [16, 119] on icon at bounding box center [23, 118] width 16 height 16
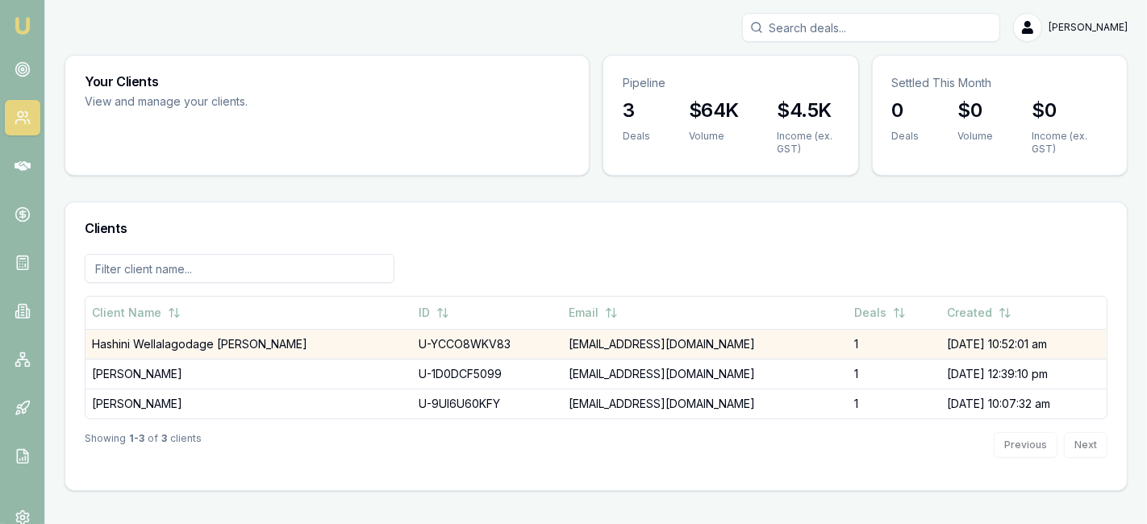
click at [478, 354] on td "U-YCCO8WKV83" at bounding box center [487, 344] width 150 height 30
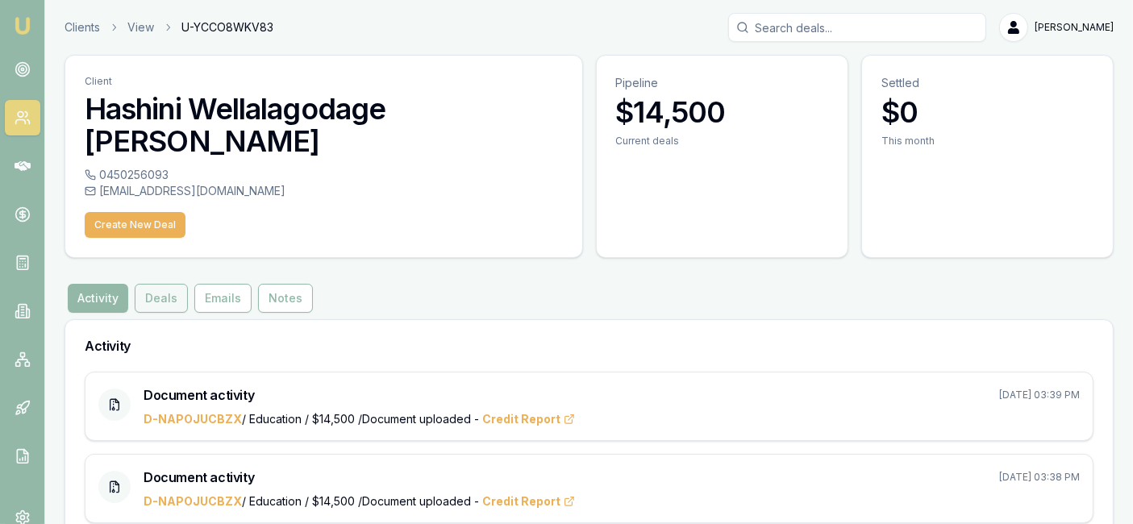
click at [169, 284] on button "Deals" at bounding box center [161, 298] width 53 height 29
